Goal: Information Seeking & Learning: Learn about a topic

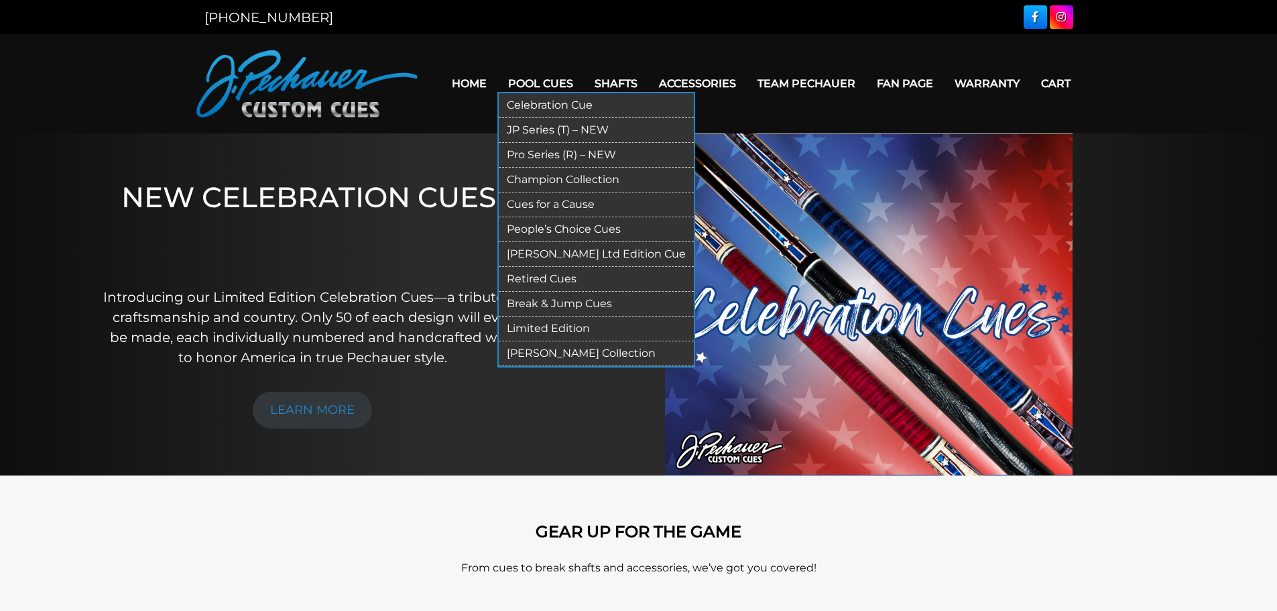
click at [554, 154] on link "Pro Series (R) – NEW" at bounding box center [596, 155] width 195 height 25
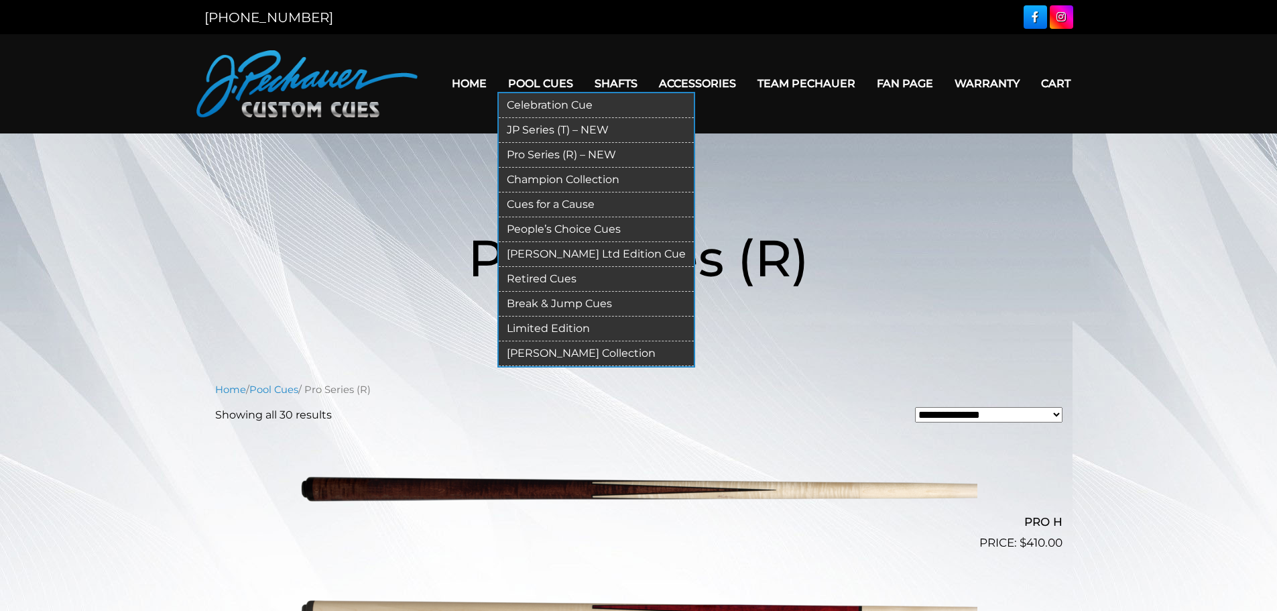
click at [548, 282] on link "Retired Cues" at bounding box center [596, 279] width 195 height 25
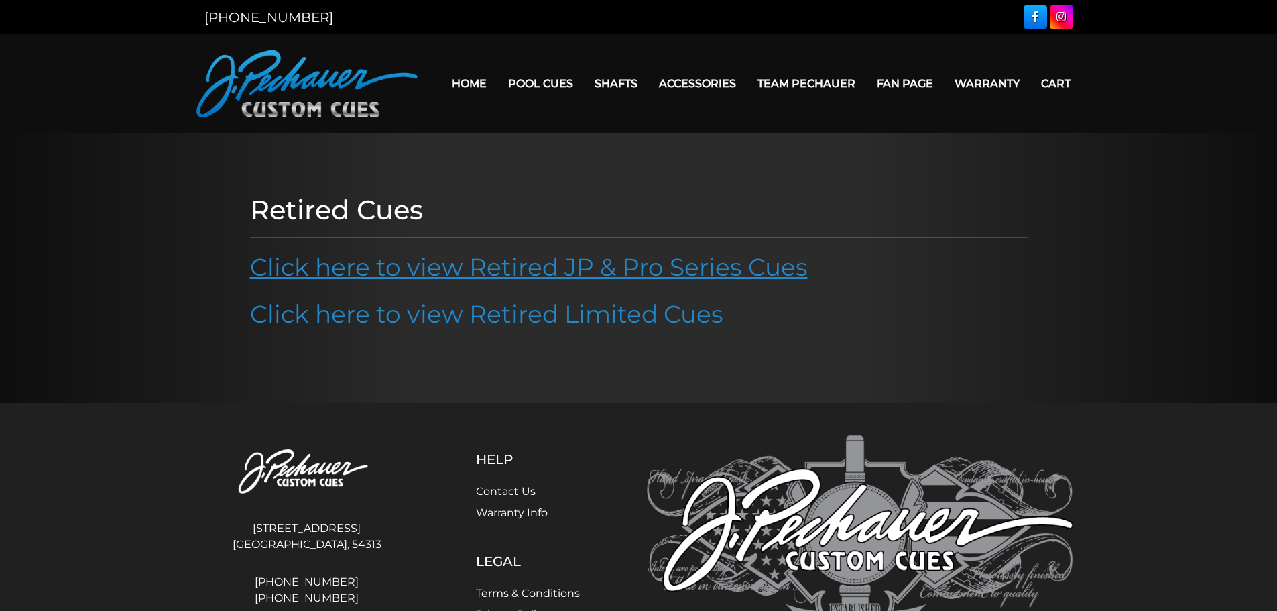
click at [676, 268] on link "Click here to view Retired JP & Pro Series Cues" at bounding box center [529, 266] width 558 height 29
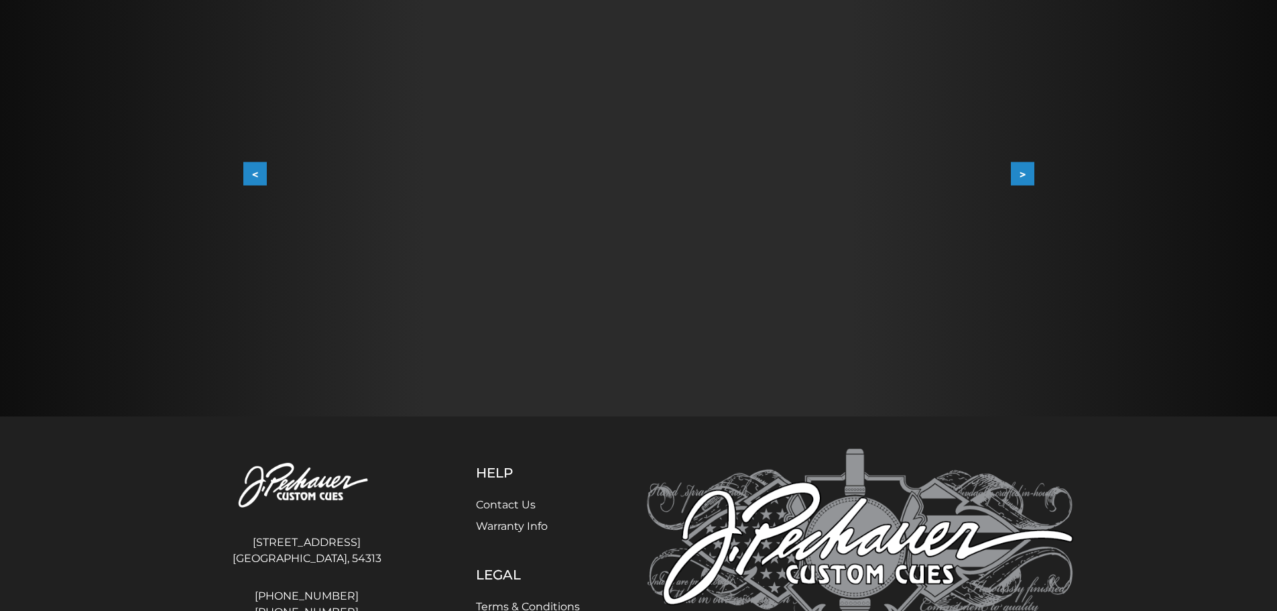
scroll to position [300, 0]
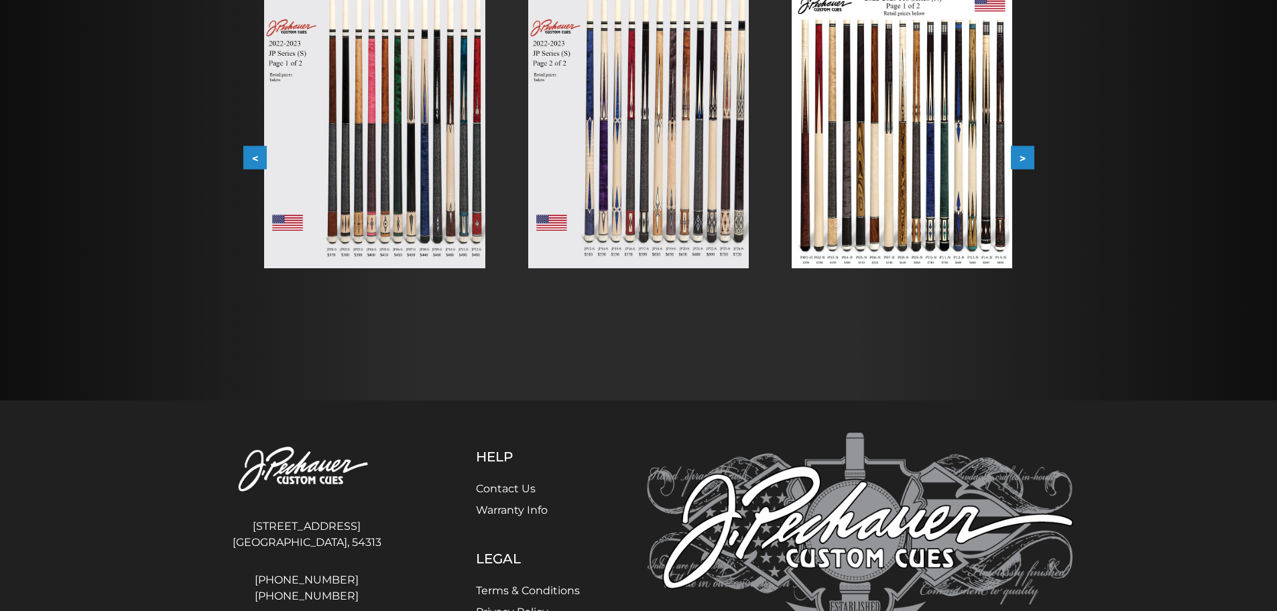
click at [1018, 151] on button ">" at bounding box center [1022, 157] width 23 height 23
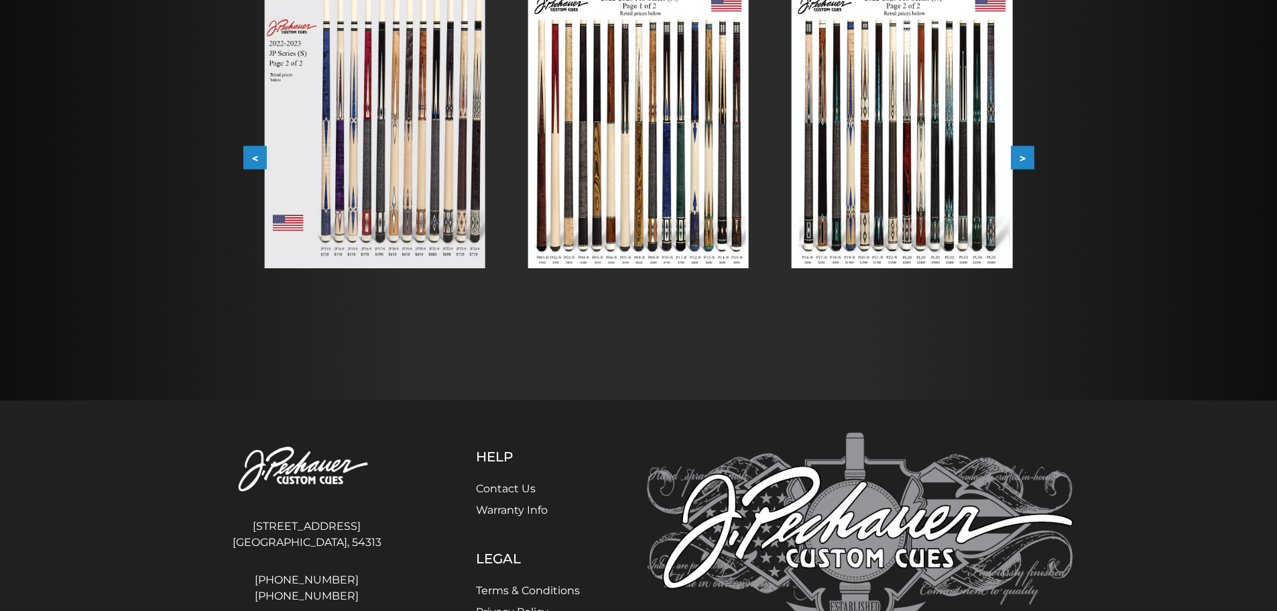
click at [1018, 151] on button ">" at bounding box center [1022, 157] width 23 height 23
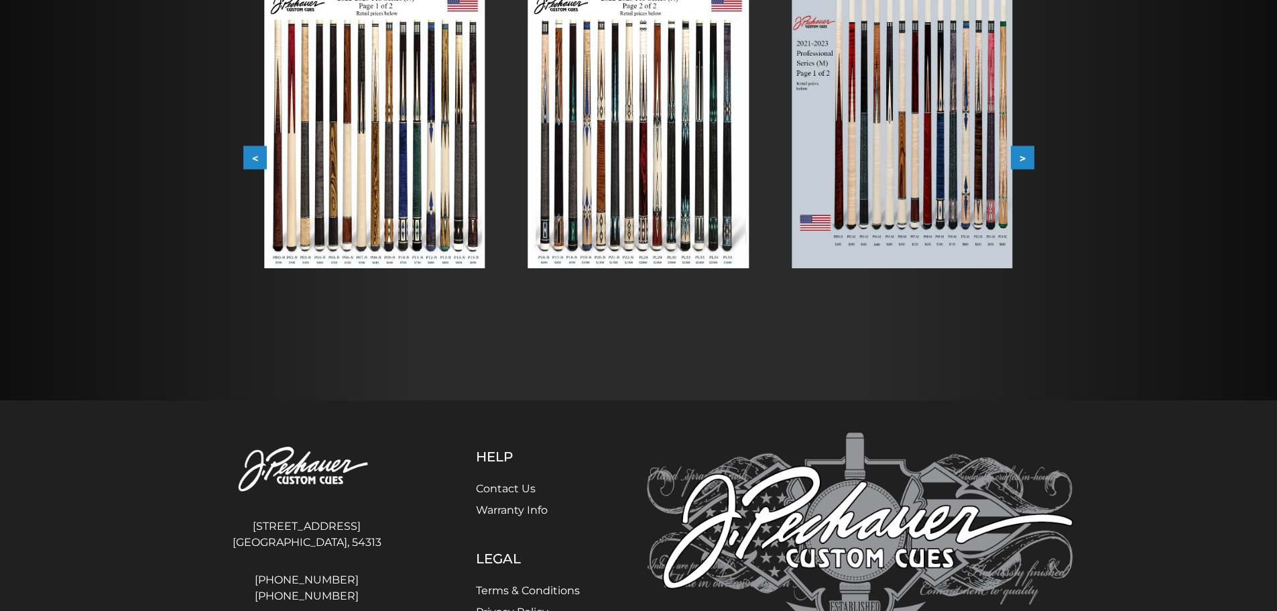
click at [1018, 151] on button ">" at bounding box center [1022, 157] width 23 height 23
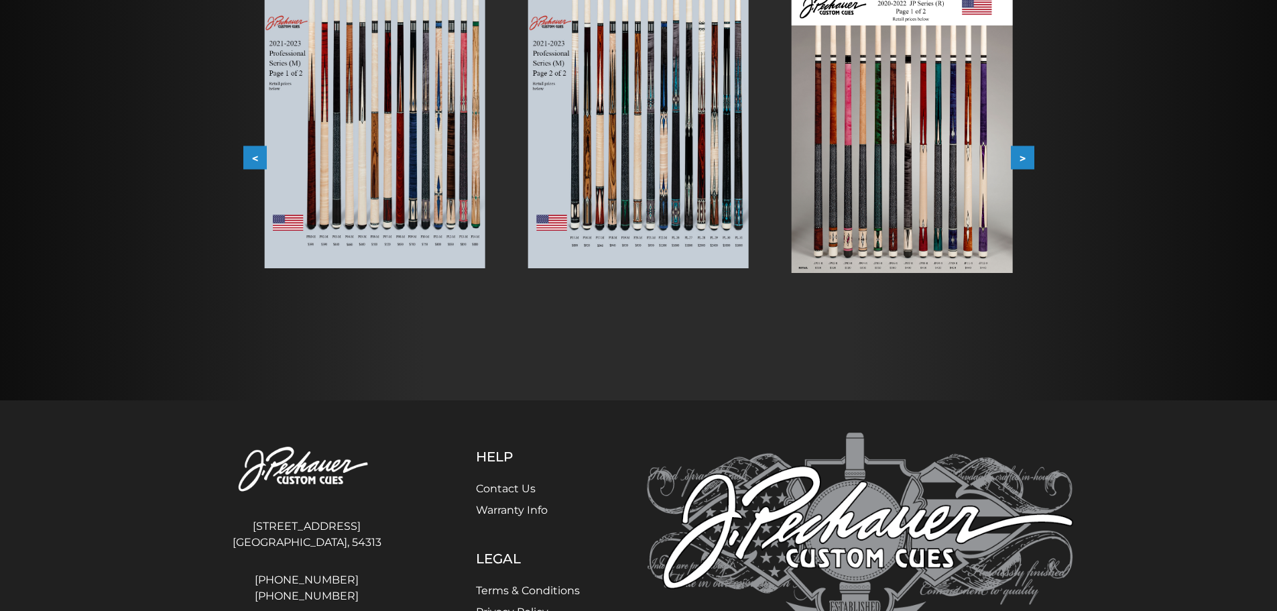
click at [1018, 151] on button ">" at bounding box center [1022, 157] width 23 height 23
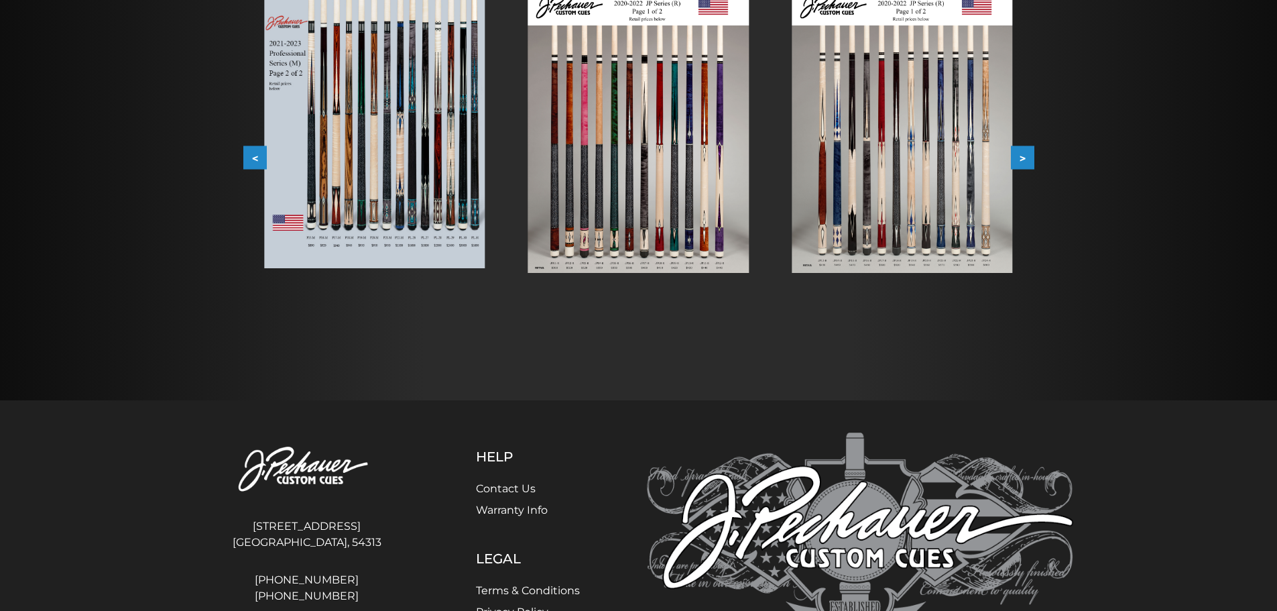
click at [1018, 151] on button ">" at bounding box center [1022, 157] width 23 height 23
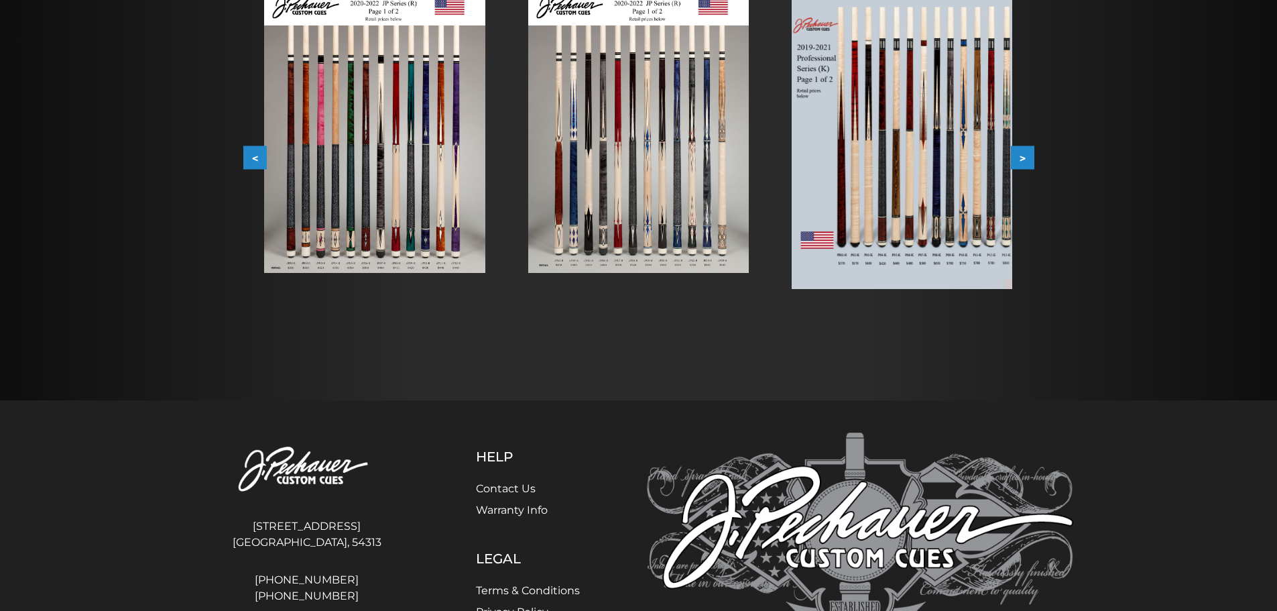
click at [1018, 151] on button ">" at bounding box center [1022, 157] width 23 height 23
click at [1019, 150] on button ">" at bounding box center [1022, 157] width 23 height 23
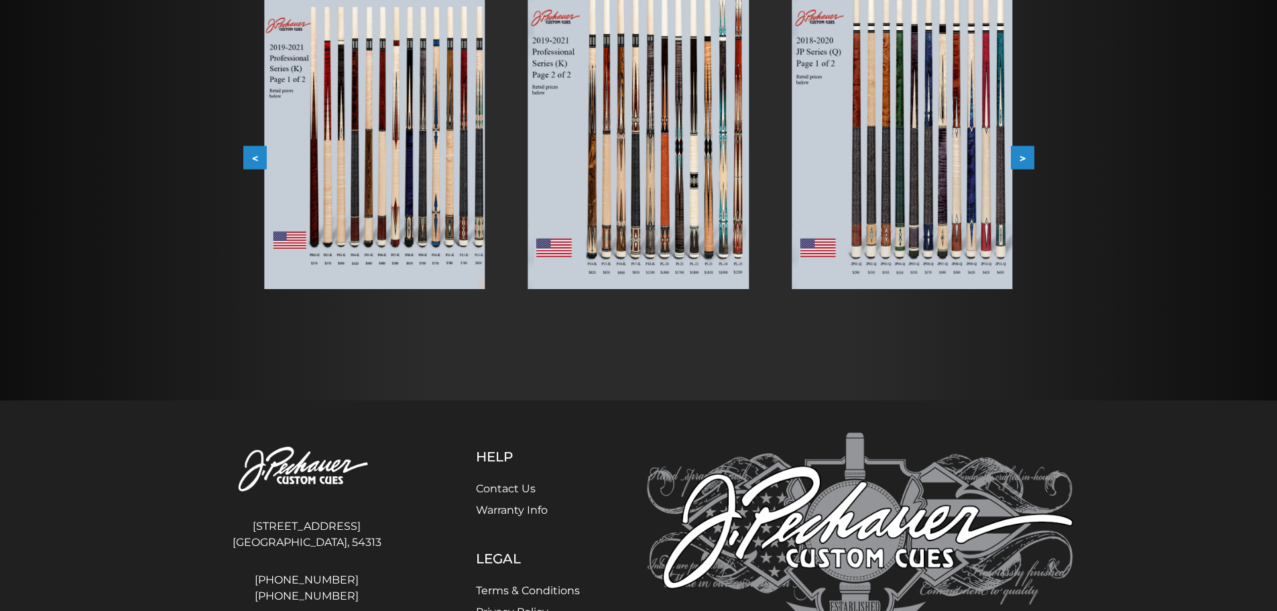
click at [1019, 150] on button ">" at bounding box center [1022, 157] width 23 height 23
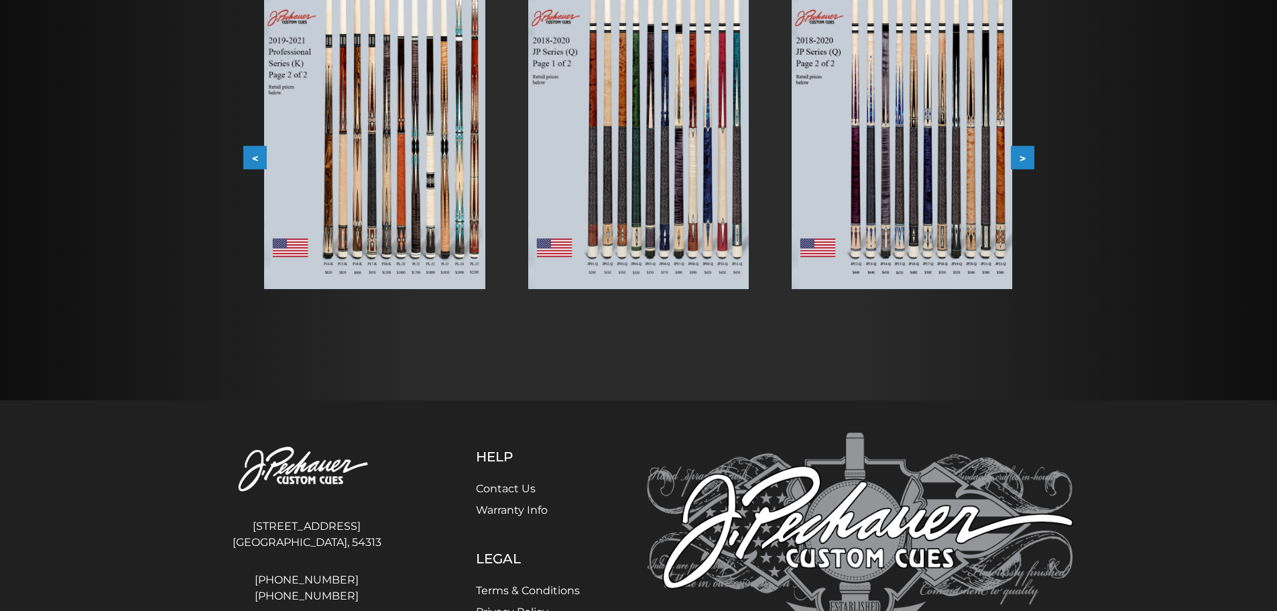
click at [1019, 150] on button ">" at bounding box center [1022, 157] width 23 height 23
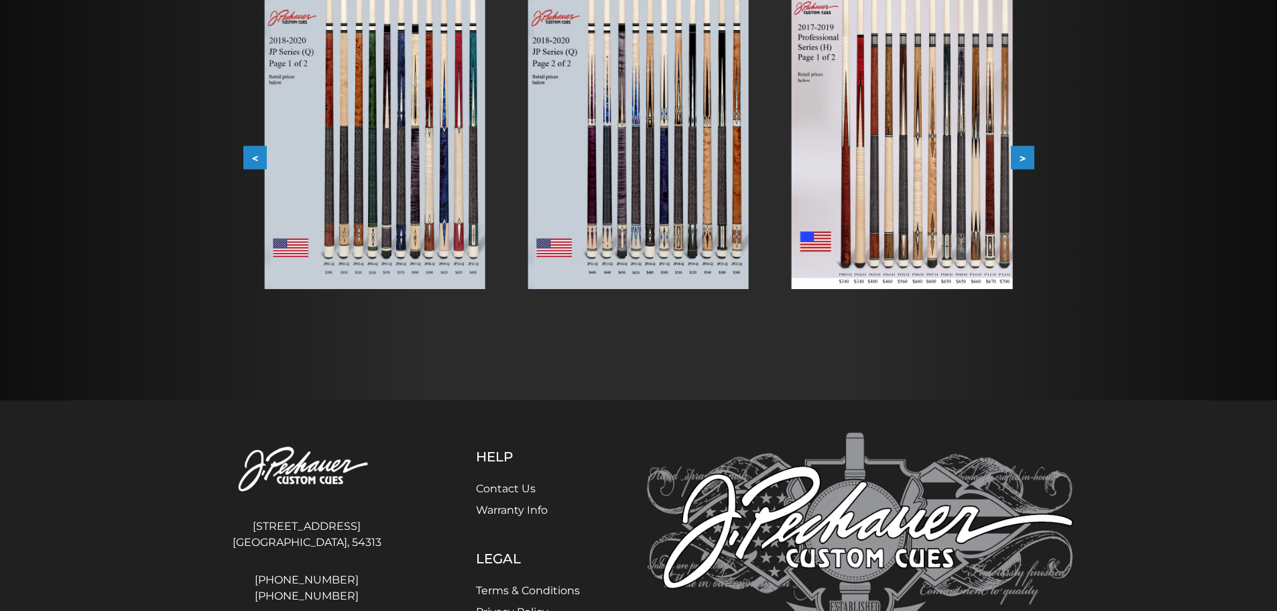
click at [1019, 150] on button ">" at bounding box center [1022, 157] width 23 height 23
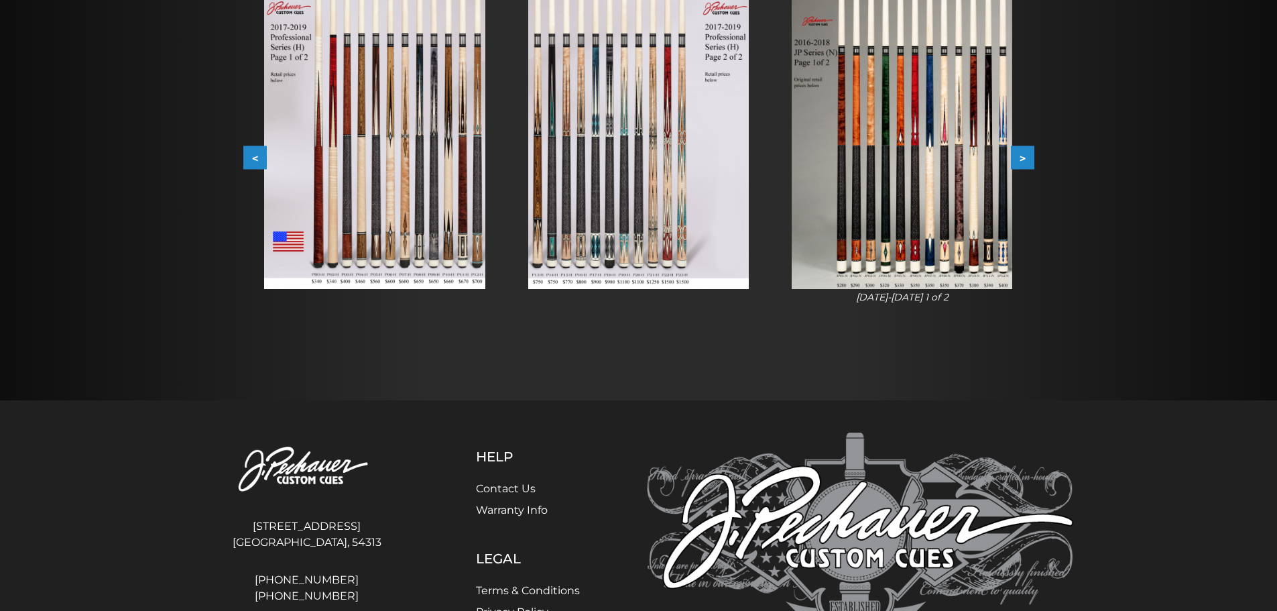
click at [1019, 150] on button ">" at bounding box center [1022, 157] width 23 height 23
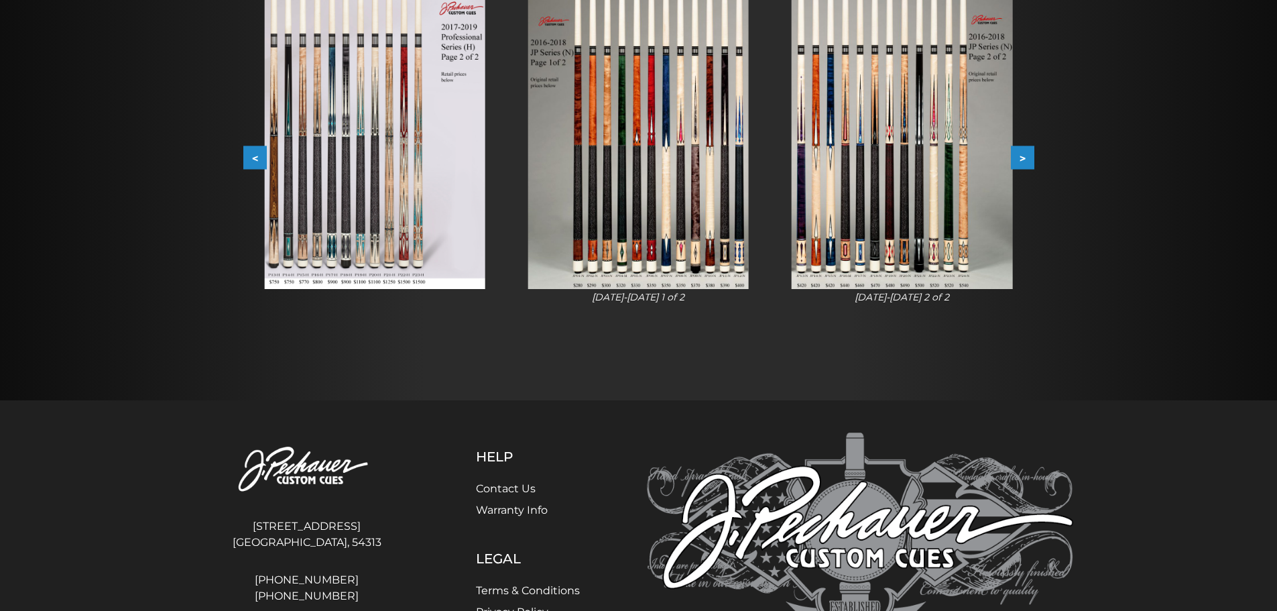
click at [1019, 150] on button ">" at bounding box center [1022, 157] width 23 height 23
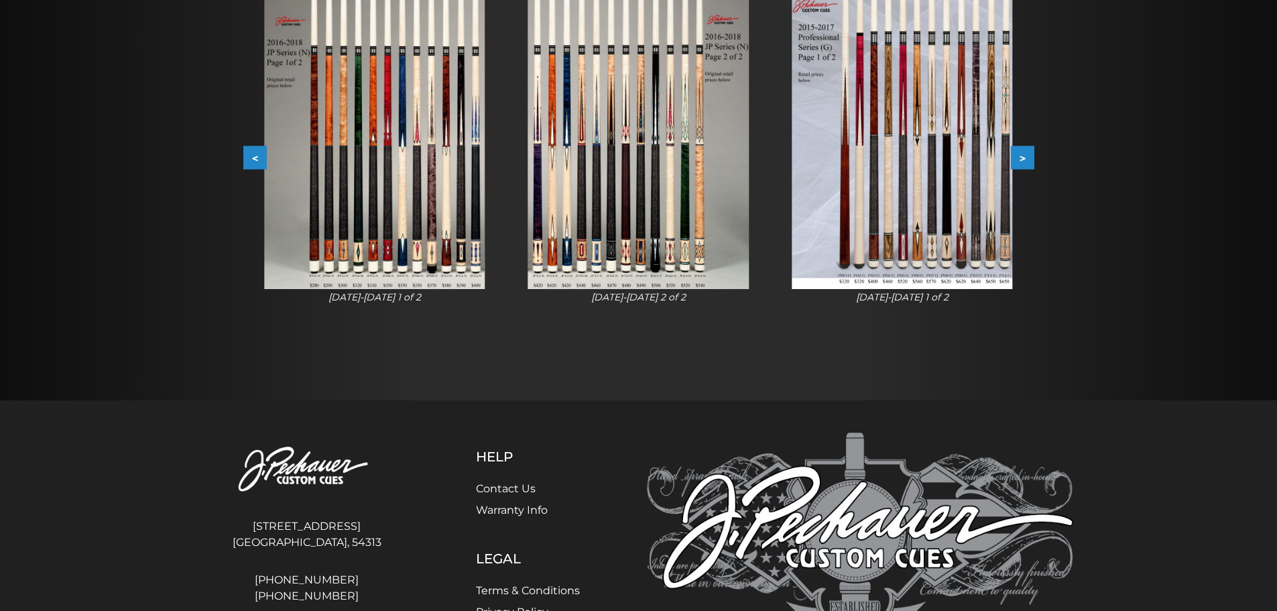
click at [1019, 150] on button ">" at bounding box center [1022, 157] width 23 height 23
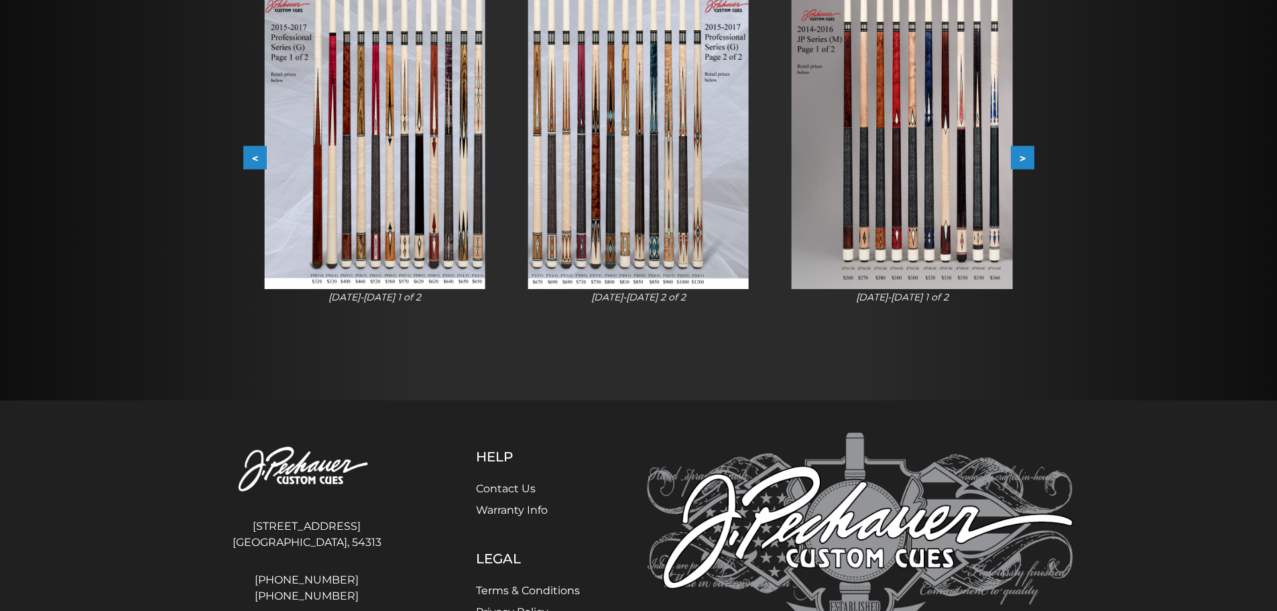
click at [1019, 150] on button ">" at bounding box center [1022, 157] width 23 height 23
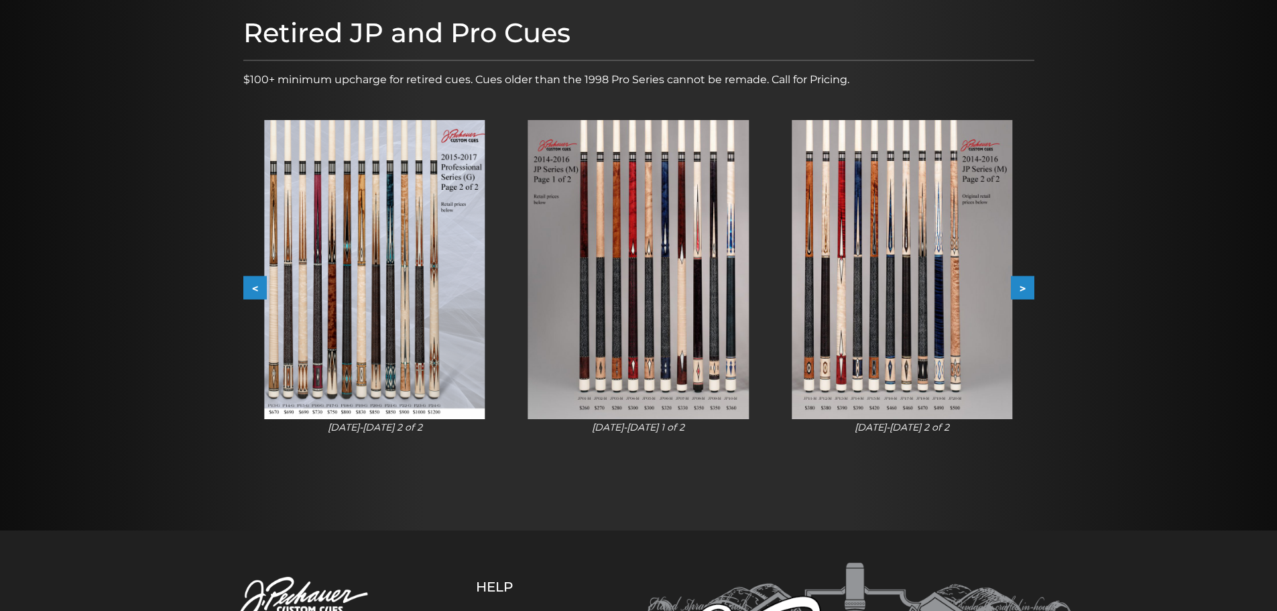
scroll to position [165, 0]
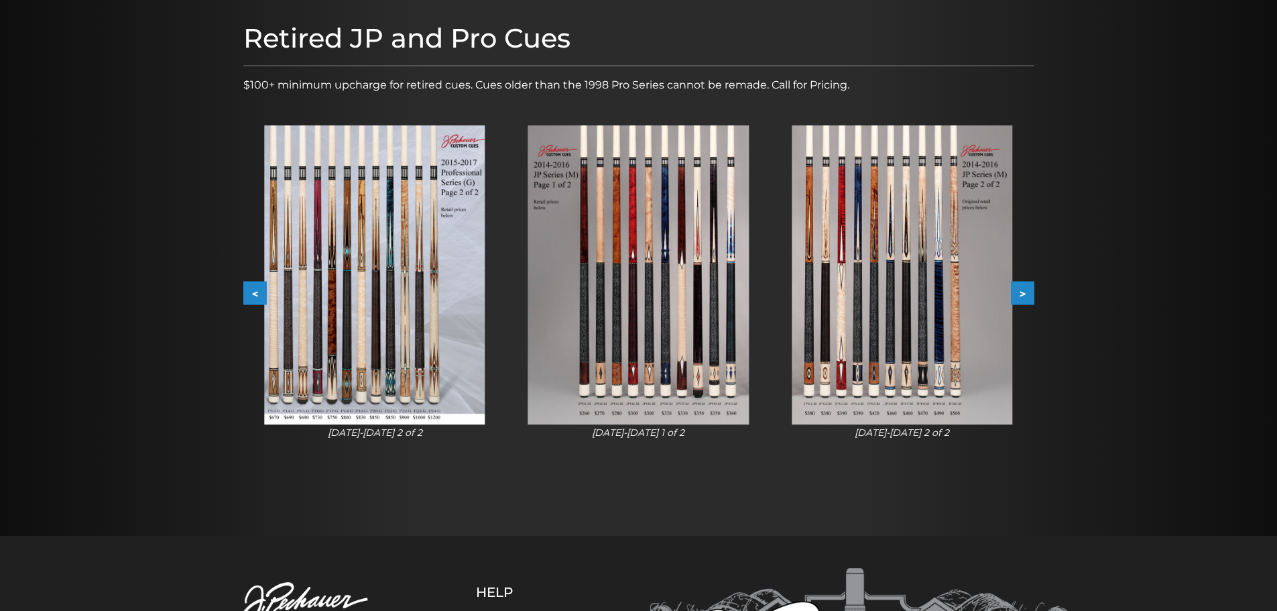
click at [1019, 294] on button ">" at bounding box center [1022, 293] width 23 height 23
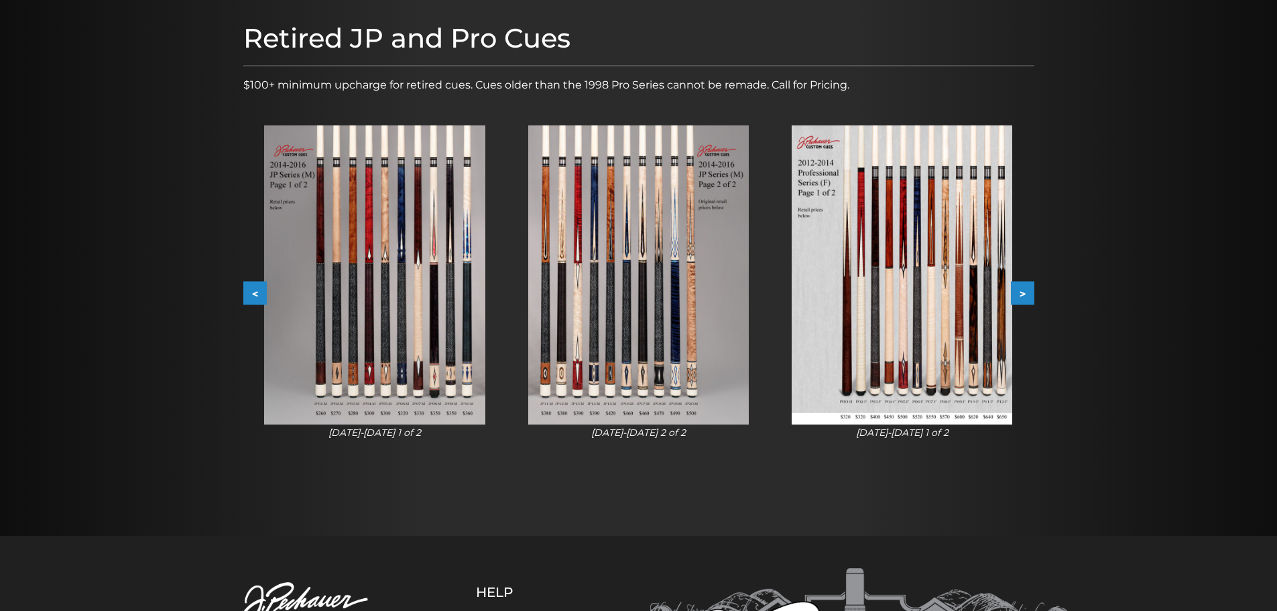
click at [1019, 294] on button ">" at bounding box center [1022, 293] width 23 height 23
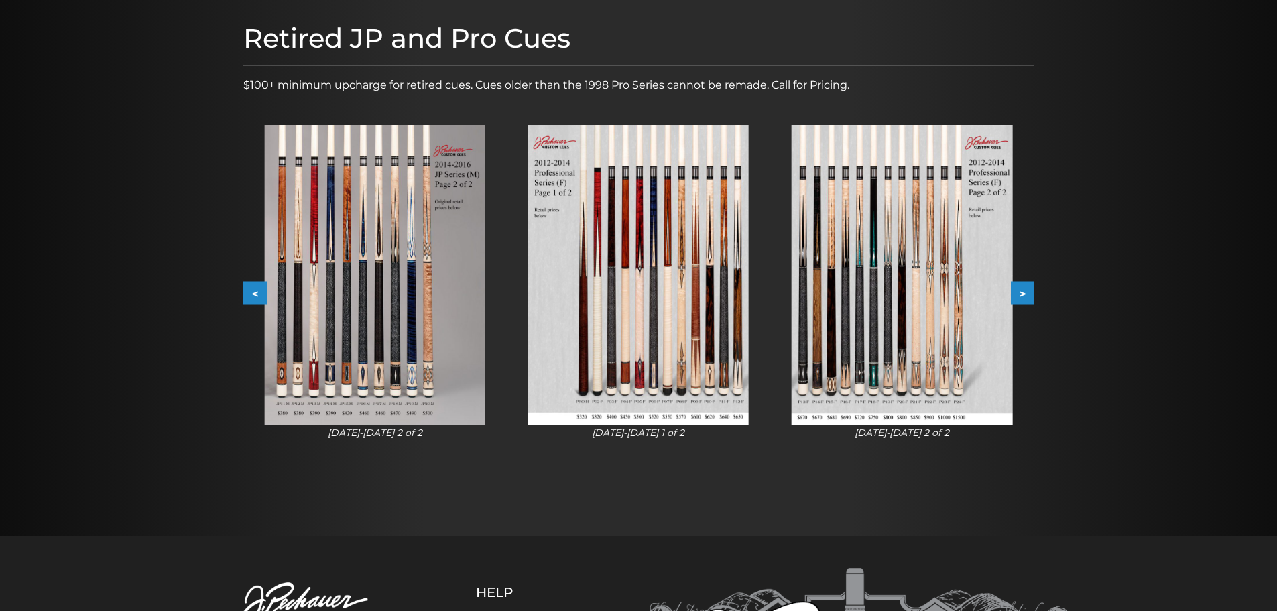
click at [660, 341] on img at bounding box center [638, 274] width 221 height 299
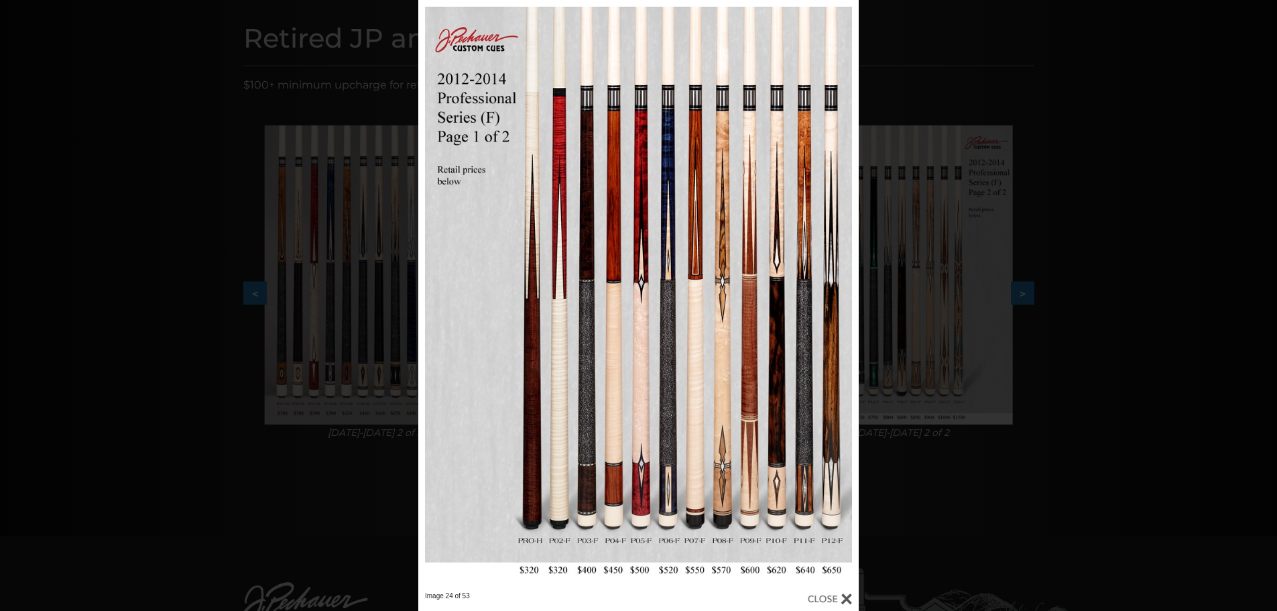
click at [848, 593] on div at bounding box center [830, 598] width 44 height 15
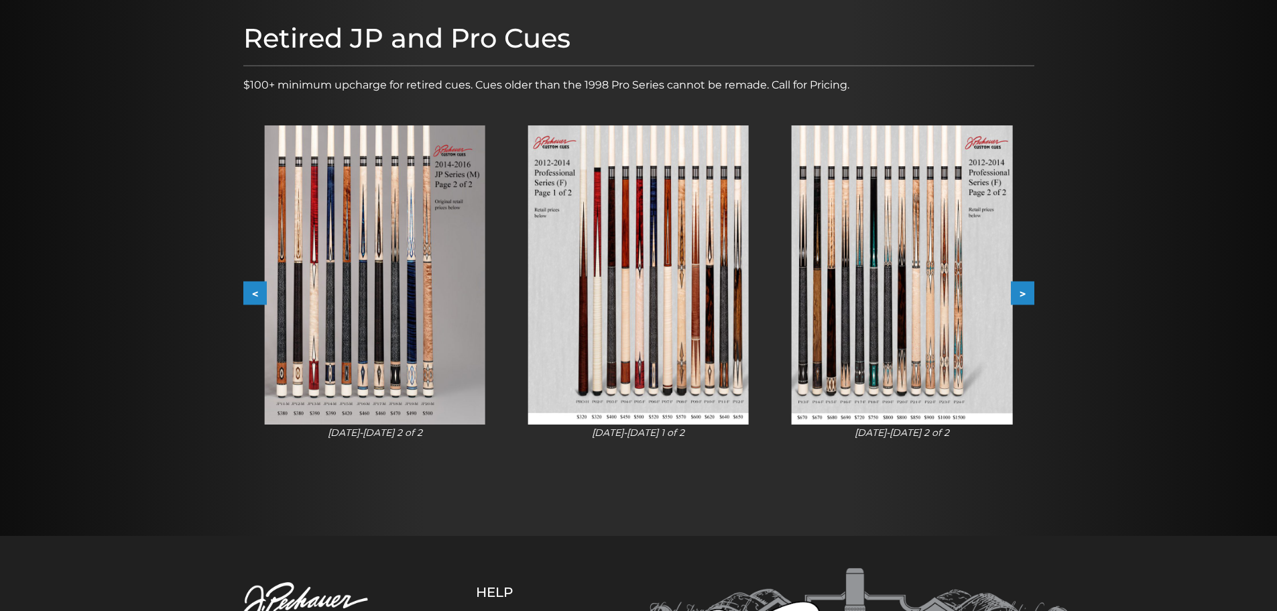
click at [255, 285] on button "<" at bounding box center [254, 293] width 23 height 23
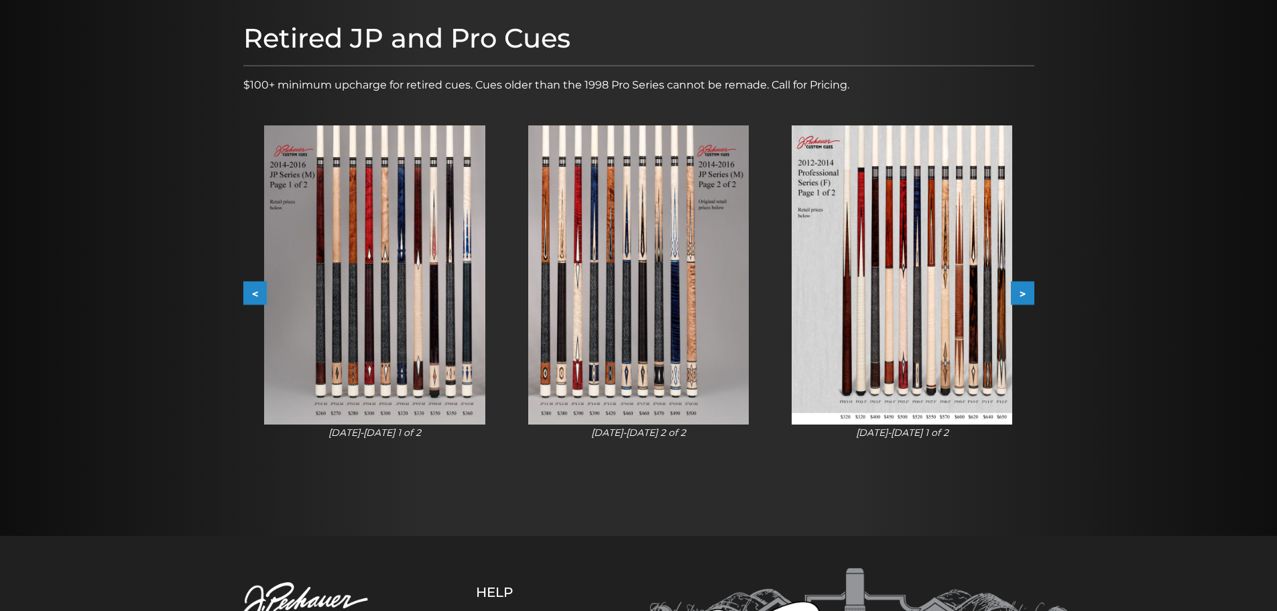
click at [255, 285] on button "<" at bounding box center [254, 293] width 23 height 23
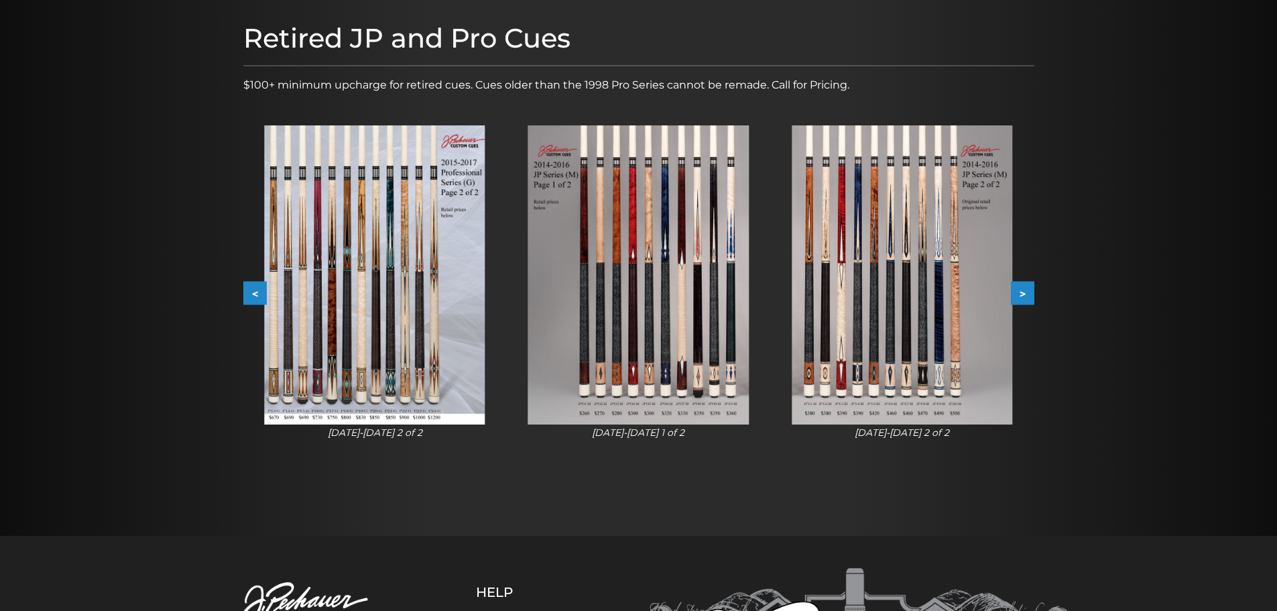
click at [255, 285] on button "<" at bounding box center [254, 293] width 23 height 23
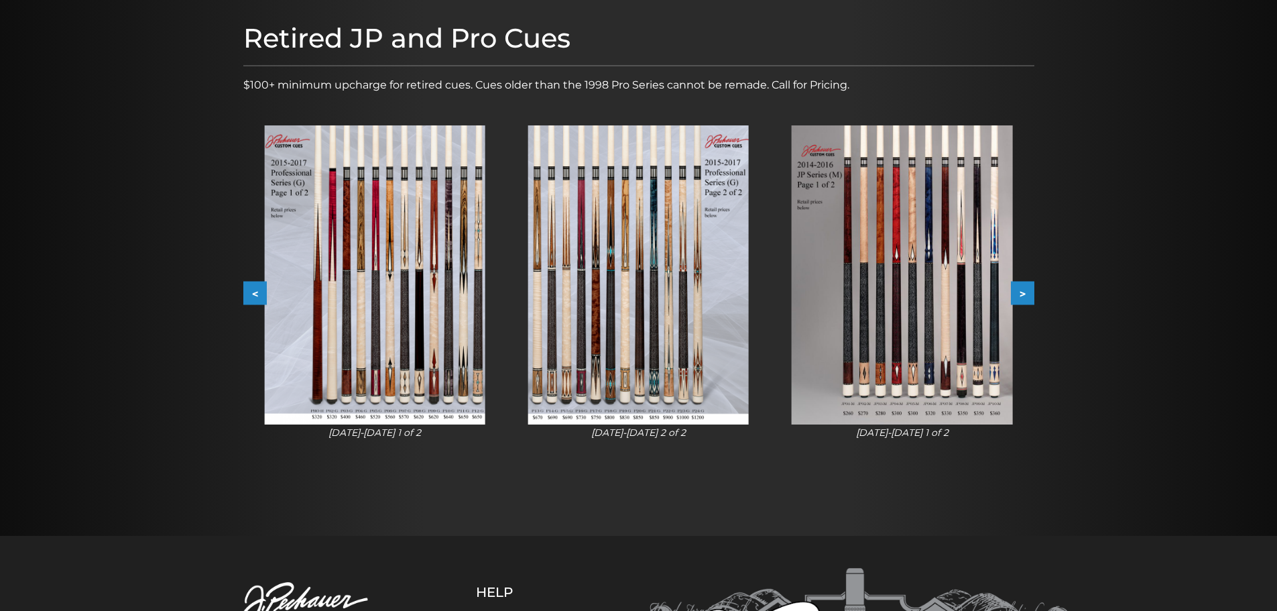
click at [426, 263] on img at bounding box center [374, 274] width 221 height 299
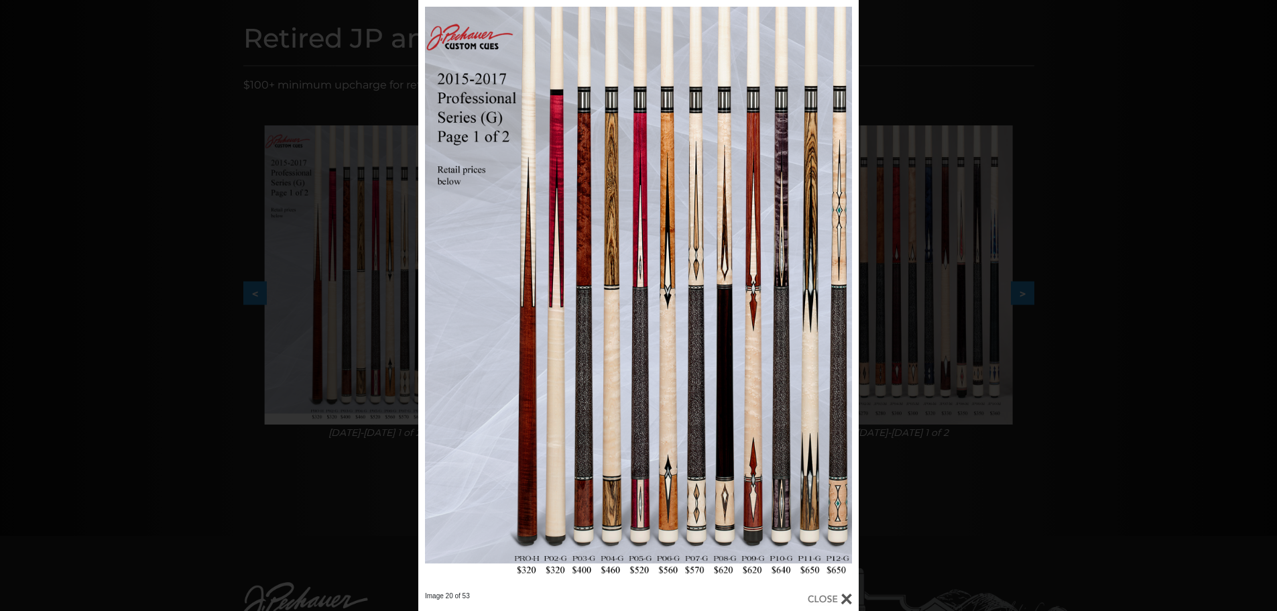
click at [845, 594] on div at bounding box center [830, 598] width 44 height 15
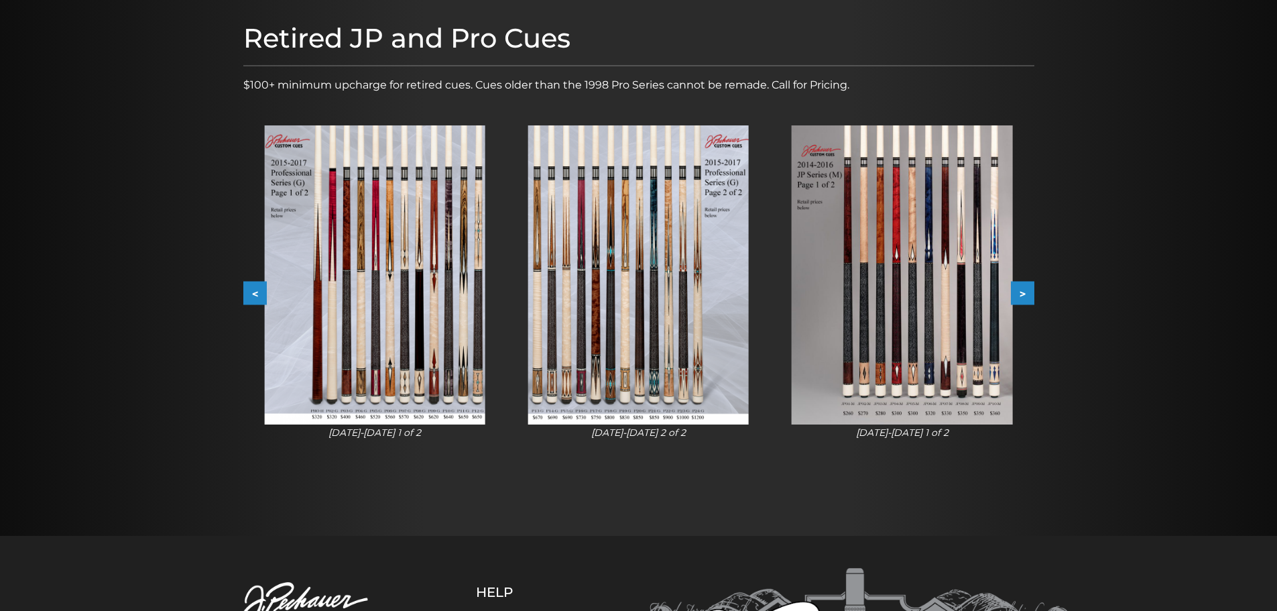
click at [1015, 304] on button ">" at bounding box center [1022, 293] width 23 height 23
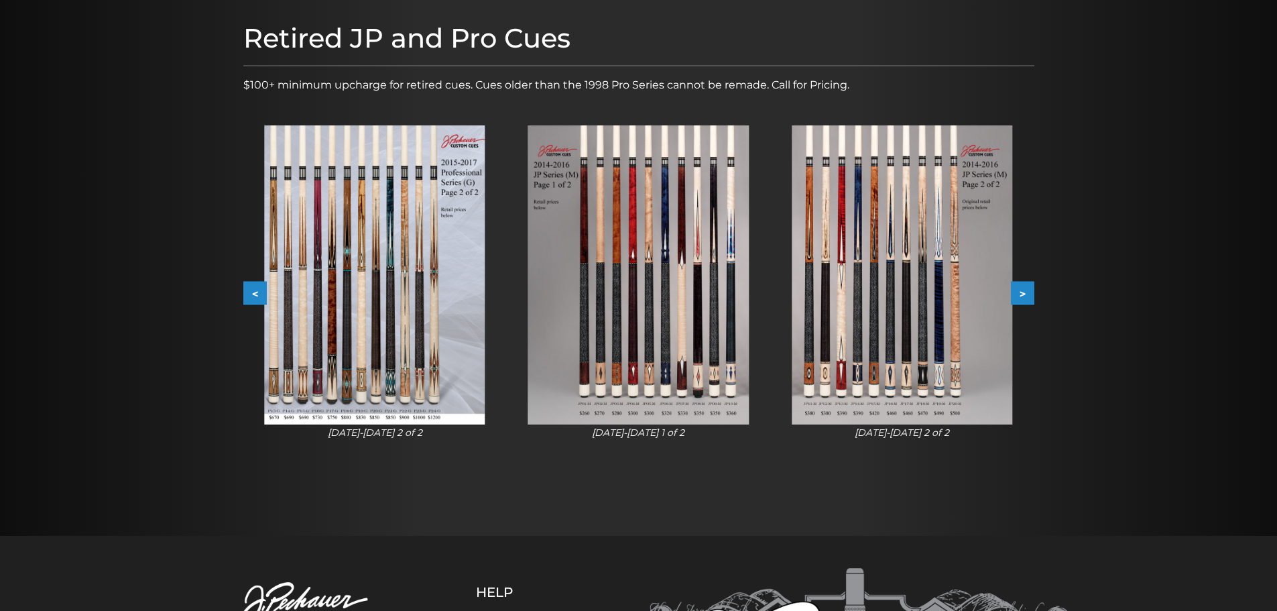
click at [1019, 298] on button ">" at bounding box center [1022, 293] width 23 height 23
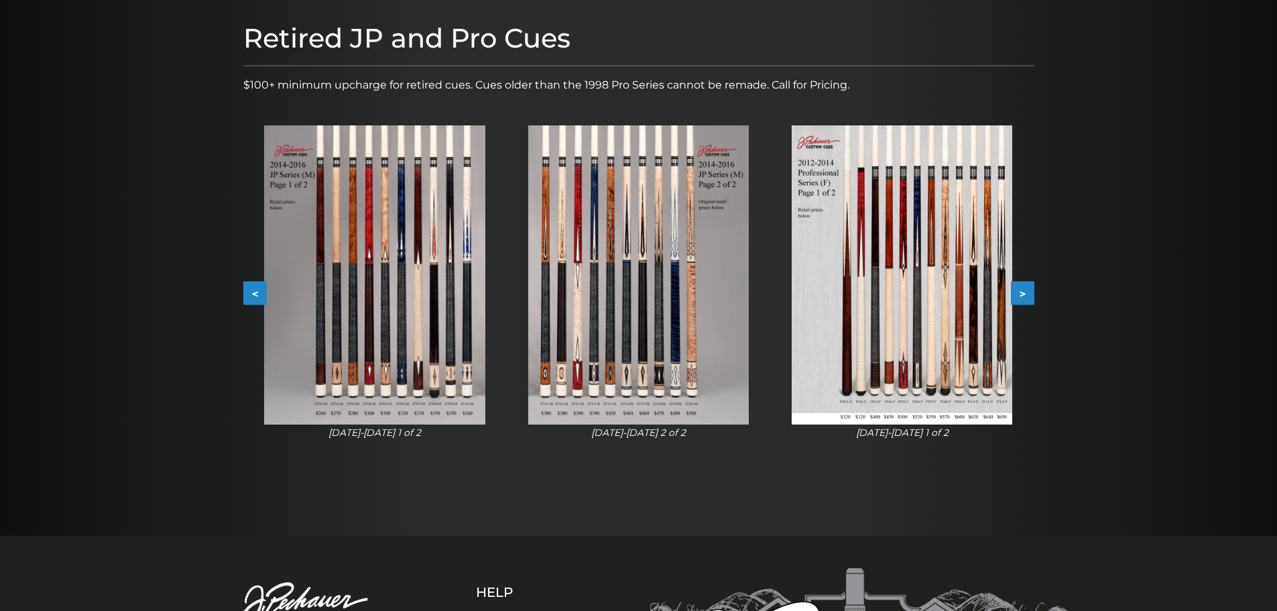
click at [1019, 298] on button ">" at bounding box center [1022, 293] width 23 height 23
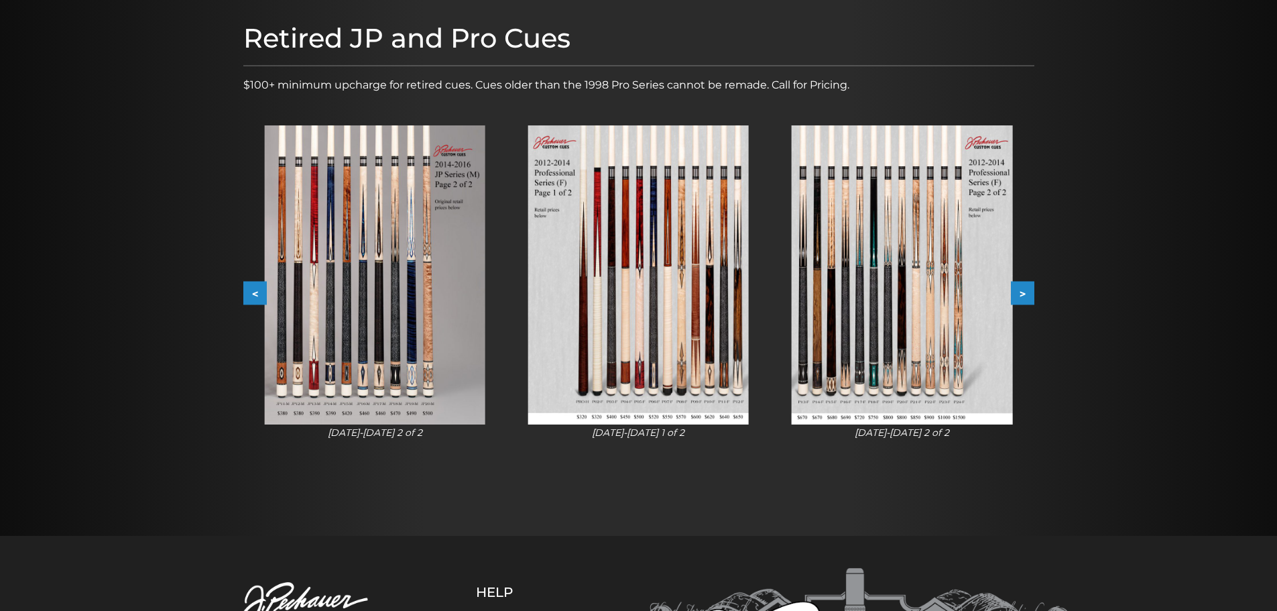
click at [1019, 298] on button ">" at bounding box center [1022, 293] width 23 height 23
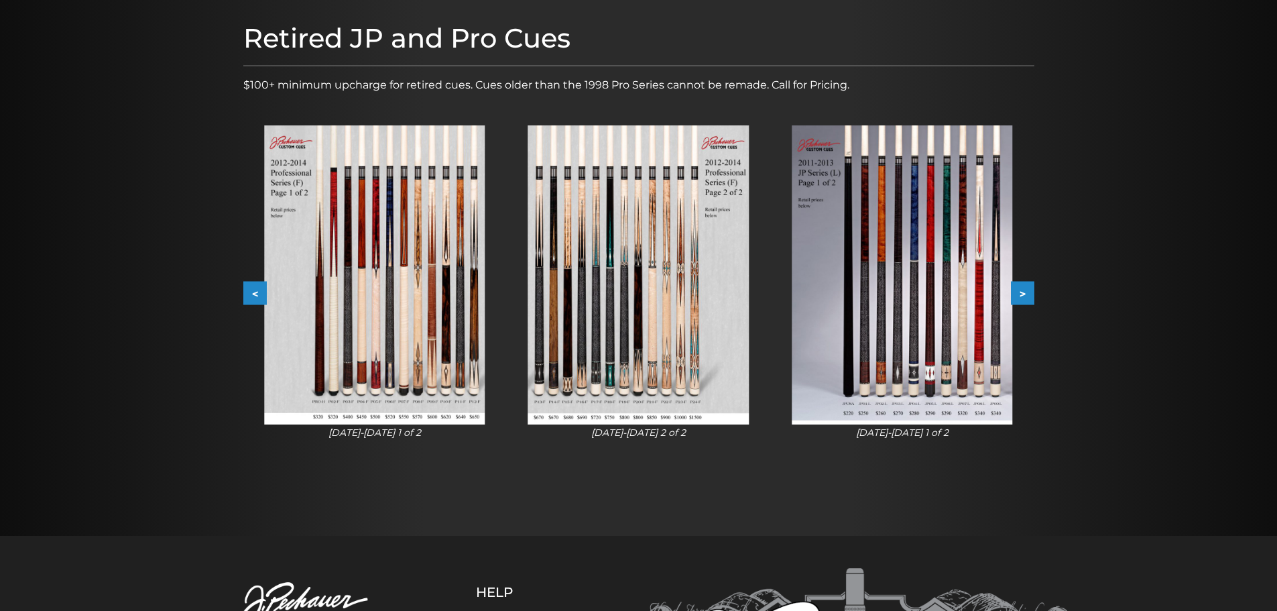
click at [1019, 298] on button ">" at bounding box center [1022, 293] width 23 height 23
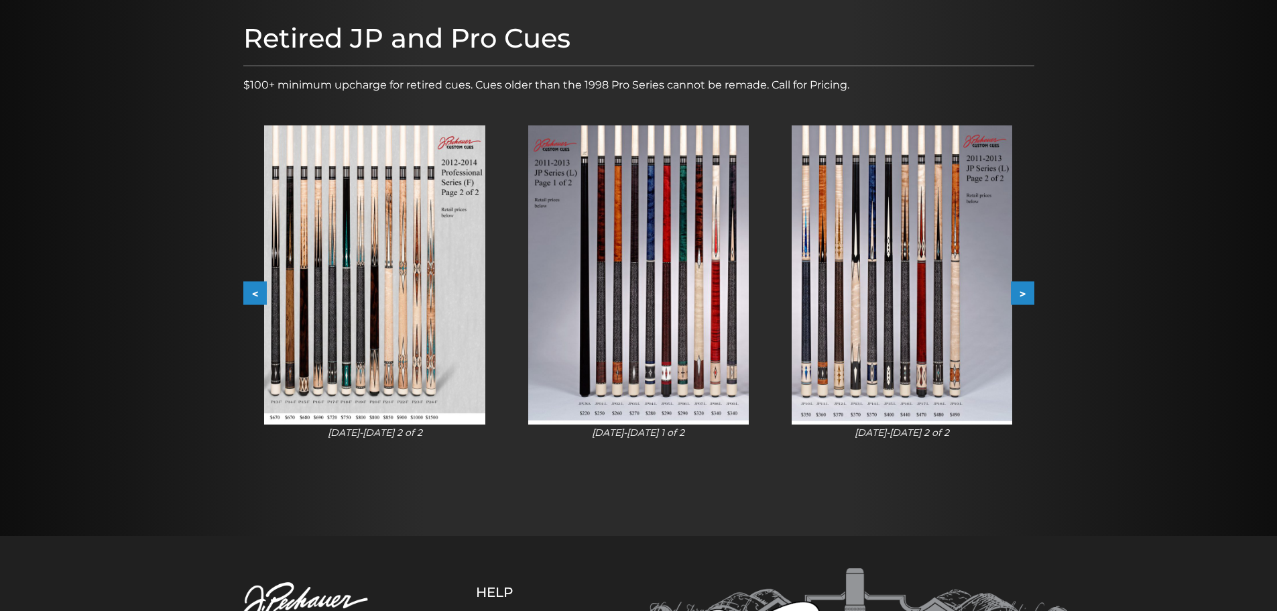
click at [1019, 298] on button ">" at bounding box center [1022, 293] width 23 height 23
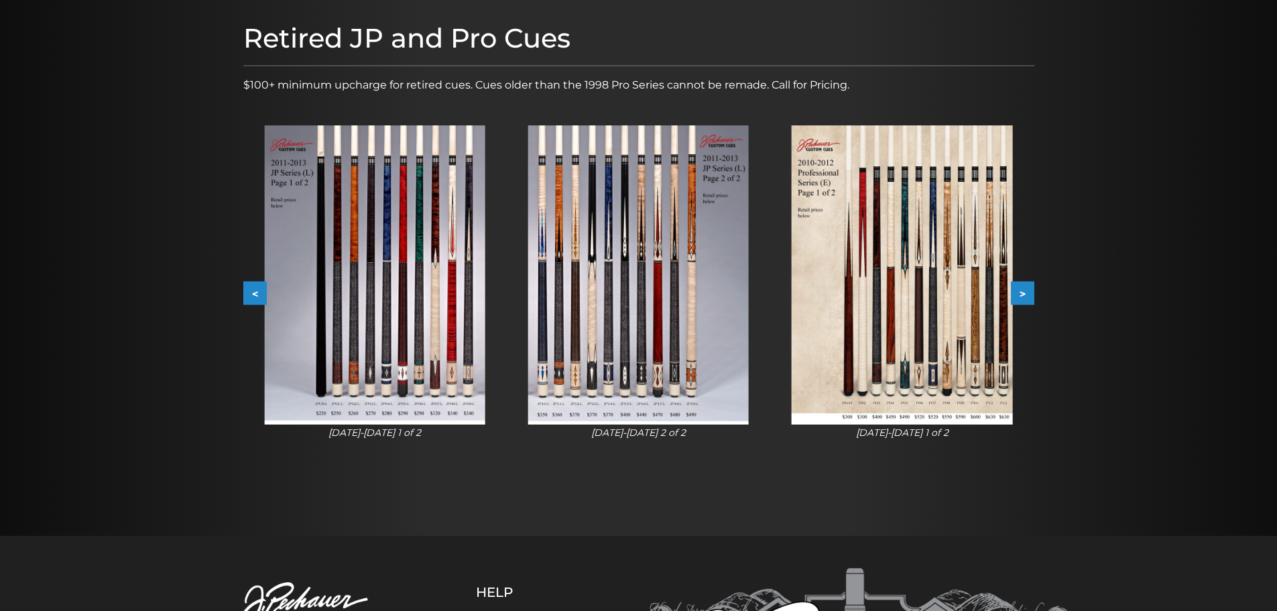
click at [1019, 298] on button ">" at bounding box center [1022, 293] width 23 height 23
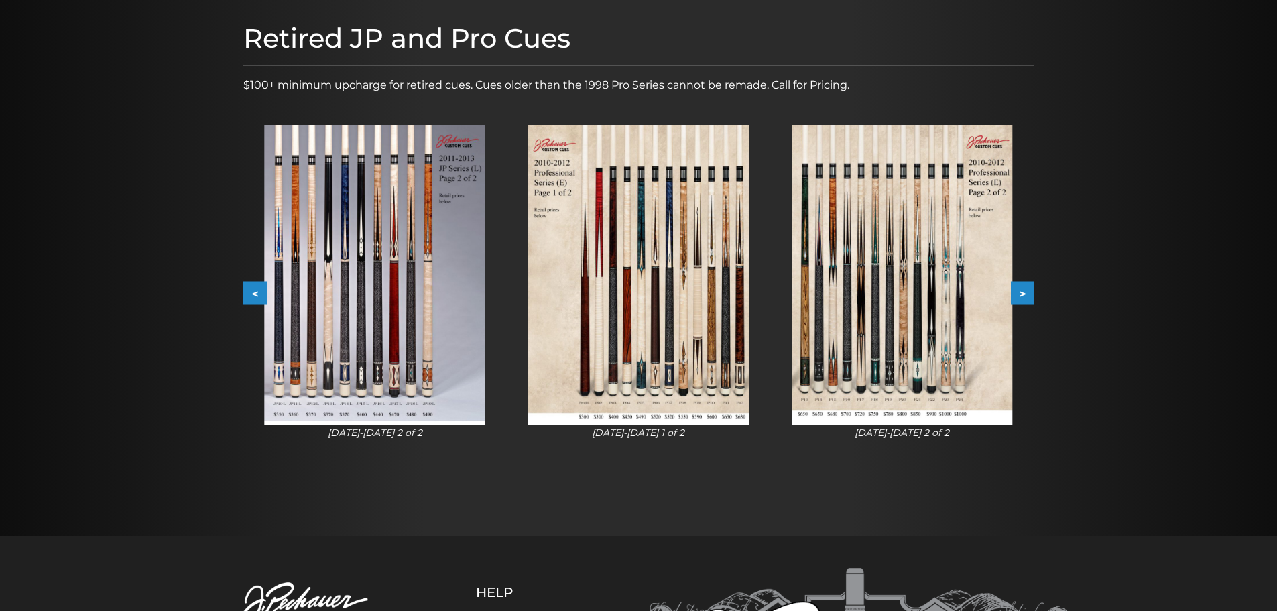
click at [724, 301] on img at bounding box center [638, 274] width 221 height 299
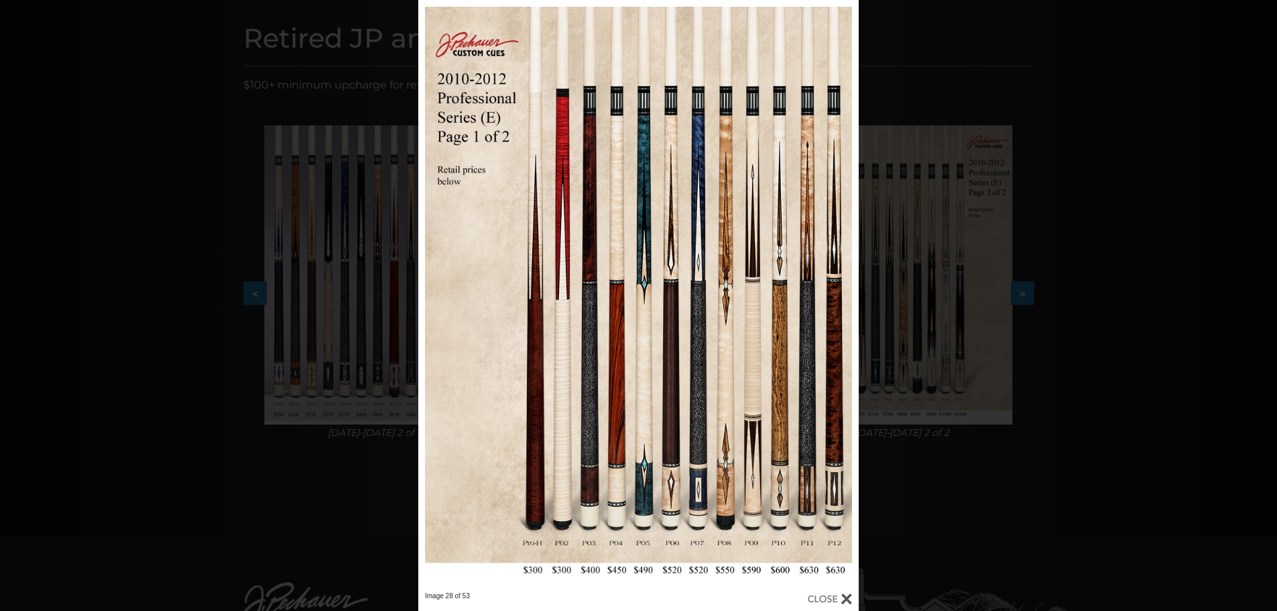
click at [849, 595] on div at bounding box center [830, 598] width 44 height 15
